Goal: Connect with others: Connect with others

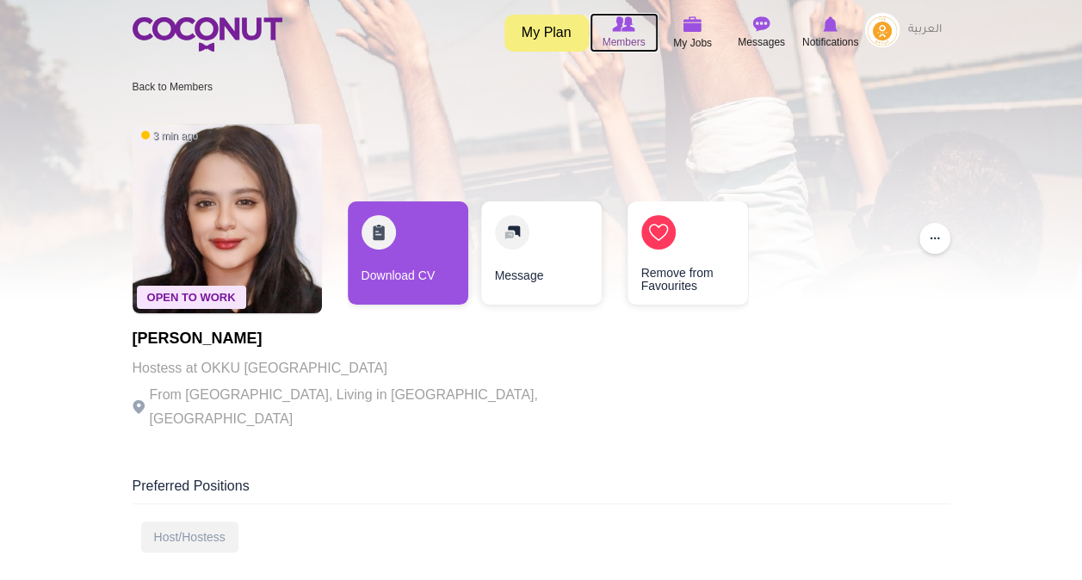
click at [595, 22] on icon at bounding box center [623, 24] width 65 height 19
click at [626, 34] on span "Members" at bounding box center [622, 42] width 43 height 17
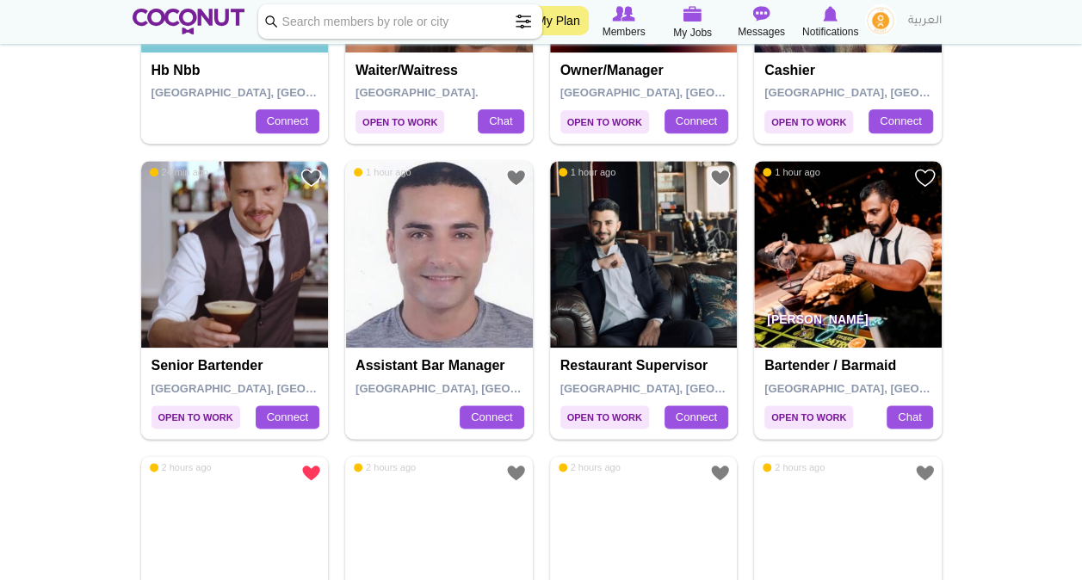
scroll to position [860, 0]
